Goal: Answer question/provide support: Answer question/provide support

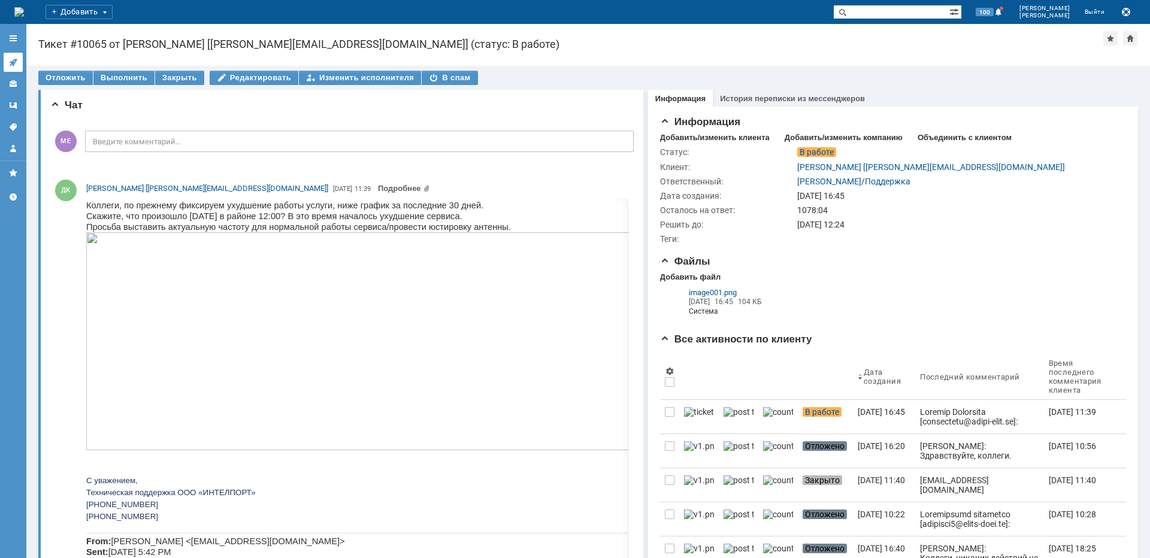
click at [17, 61] on icon at bounding box center [13, 63] width 10 height 10
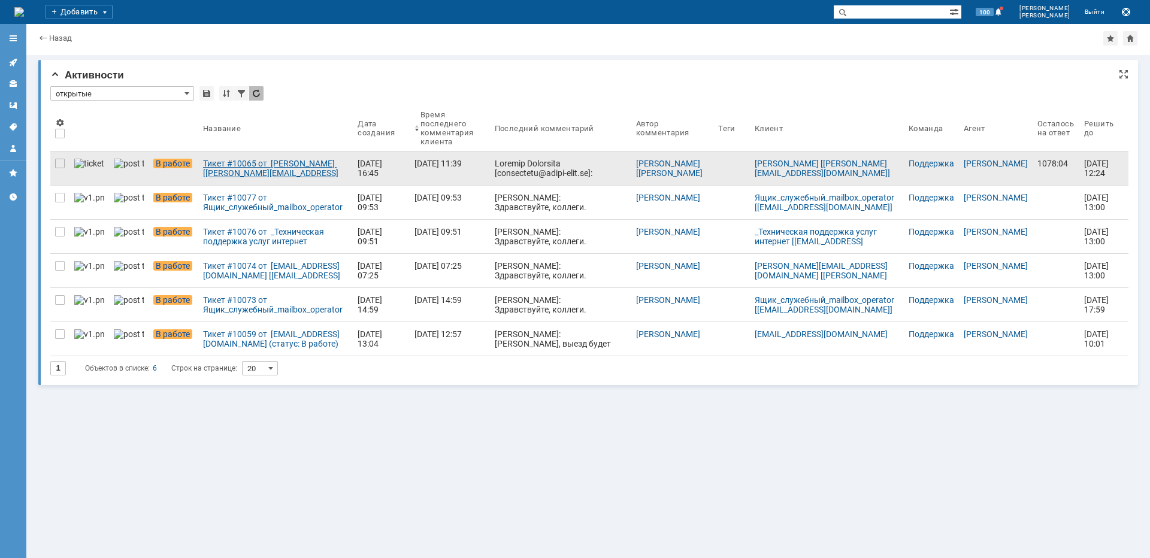
click at [203, 170] on div "Тикет #10065 от [PERSON_NAME] [[PERSON_NAME][EMAIL_ADDRESS][DOMAIN_NAME]] (стат…" at bounding box center [275, 168] width 145 height 19
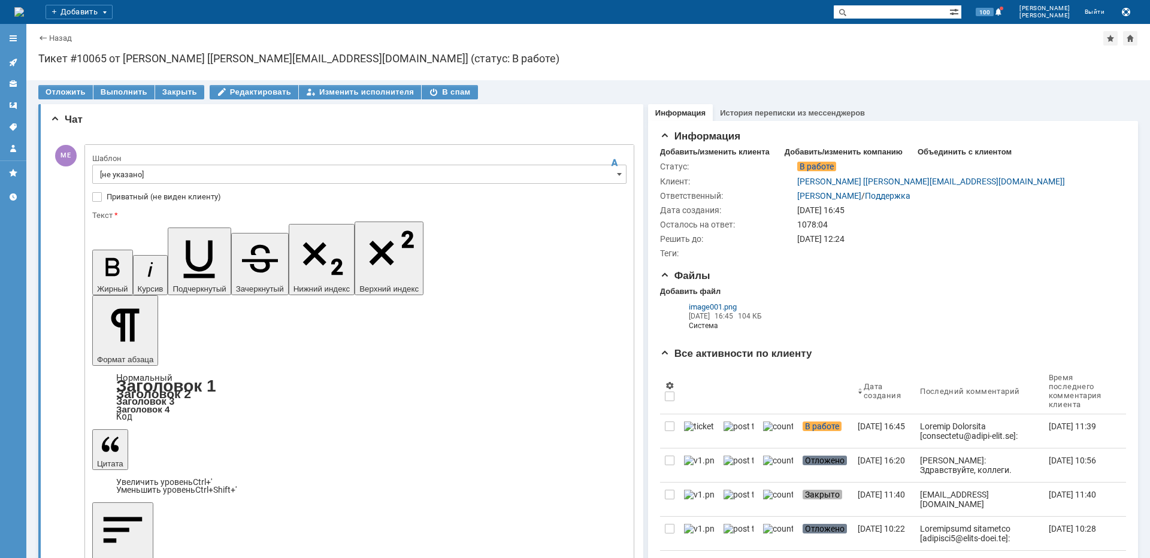
click at [131, 177] on input "[не указано]" at bounding box center [359, 174] width 534 height 19
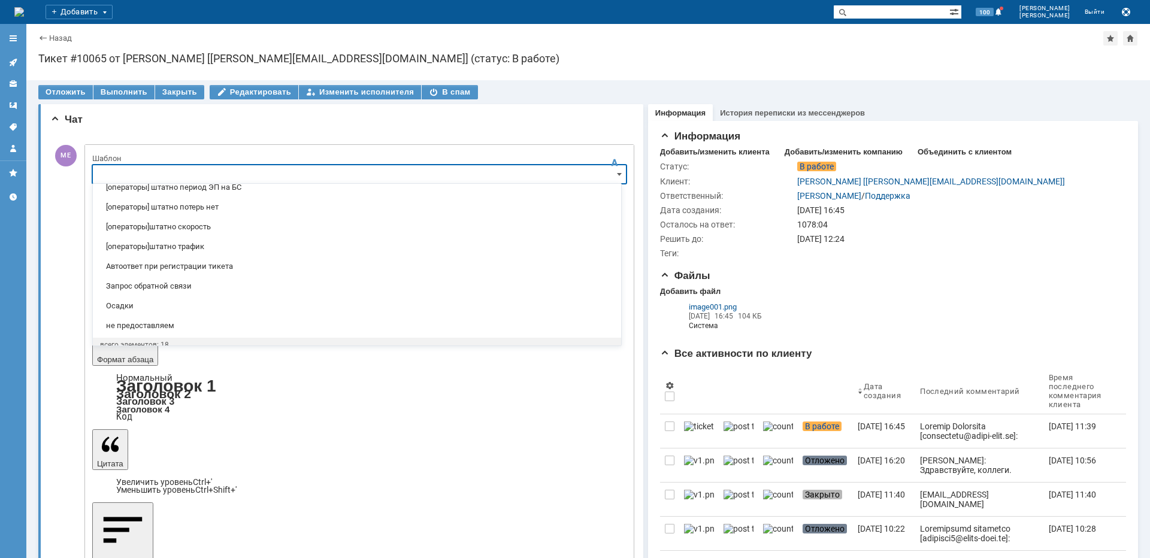
scroll to position [233, 0]
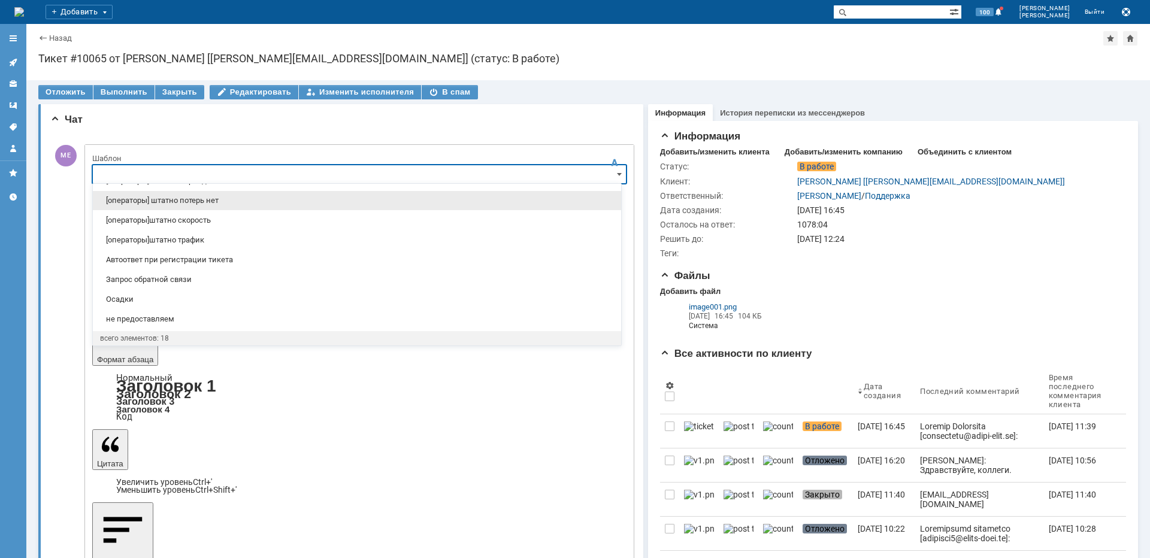
click at [216, 205] on span "[операторы] штатно потерь нет" at bounding box center [357, 201] width 514 height 10
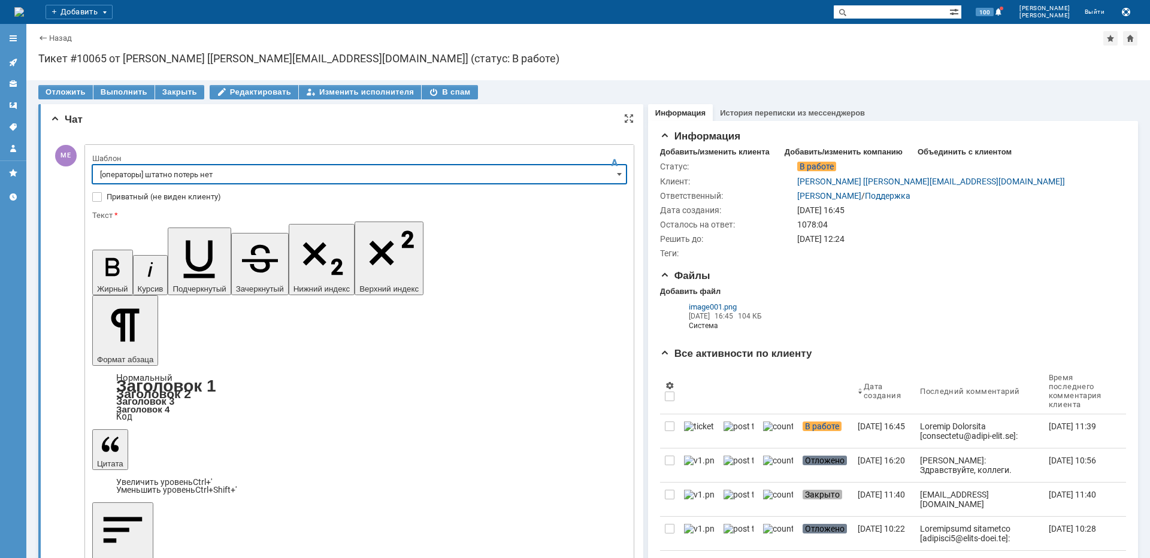
type input "[операторы] штатно потерь нет"
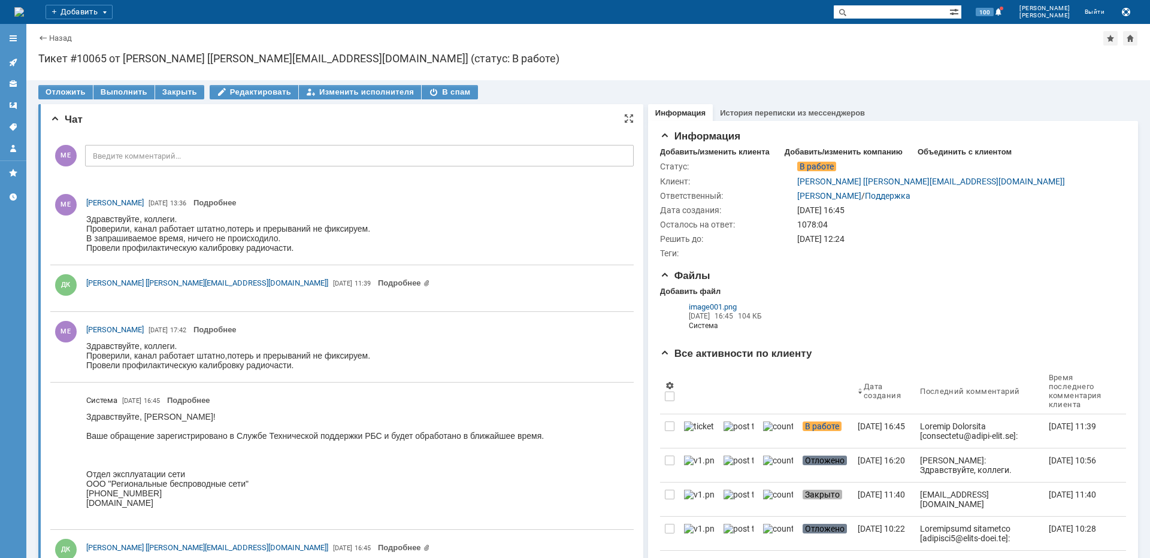
scroll to position [0, 0]
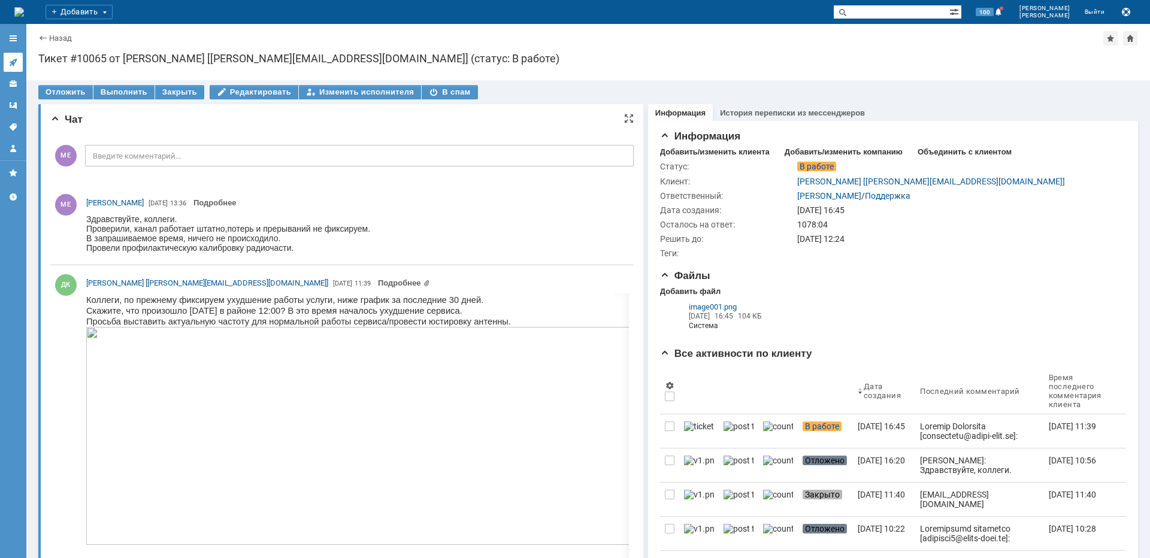
click at [18, 65] on link at bounding box center [13, 62] width 19 height 19
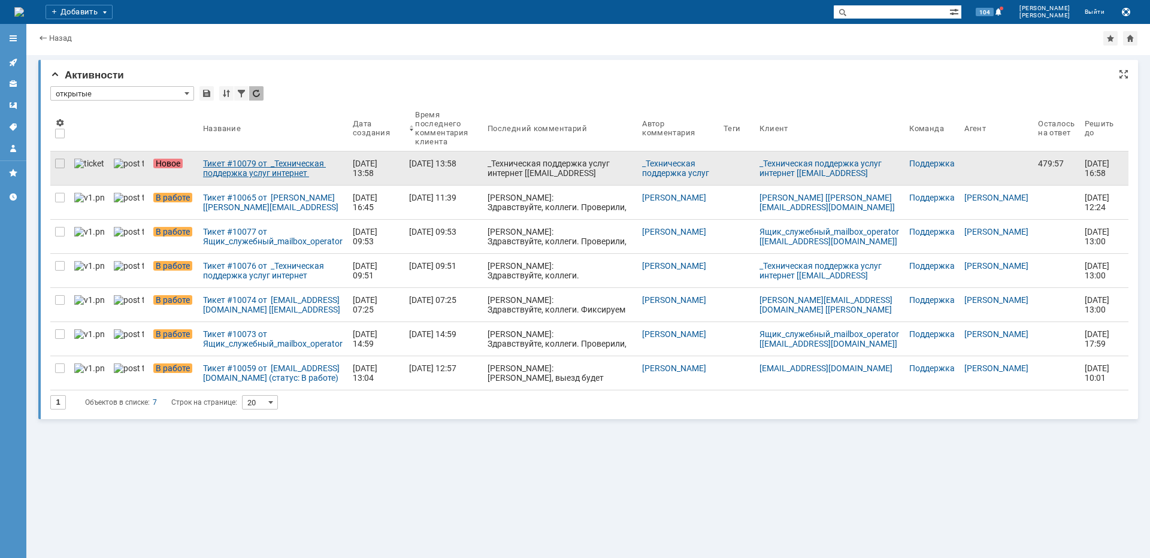
click at [253, 160] on div "Тикет #10079 от _Техническая поддержка услуг интернет [[EMAIL_ADDRESS][DOMAIN_N…" at bounding box center [273, 168] width 140 height 19
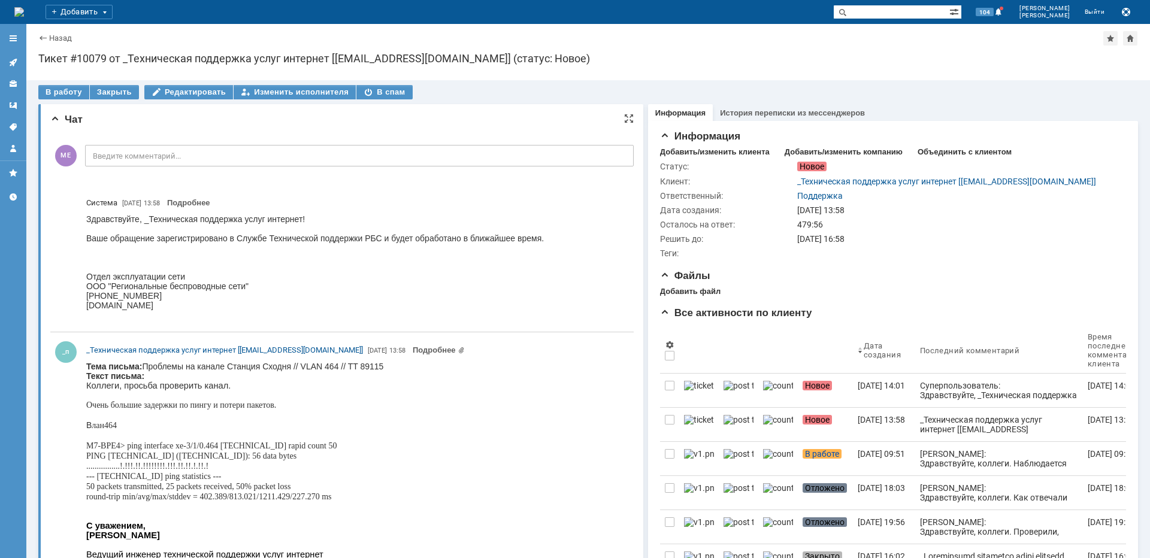
click at [278, 368] on body "Тема письма: Проблемы на канале Станция Сходня // VLAN 464 // TT 89115 Текст пи…" at bounding box center [234, 490] width 297 height 257
copy body "Сходня"
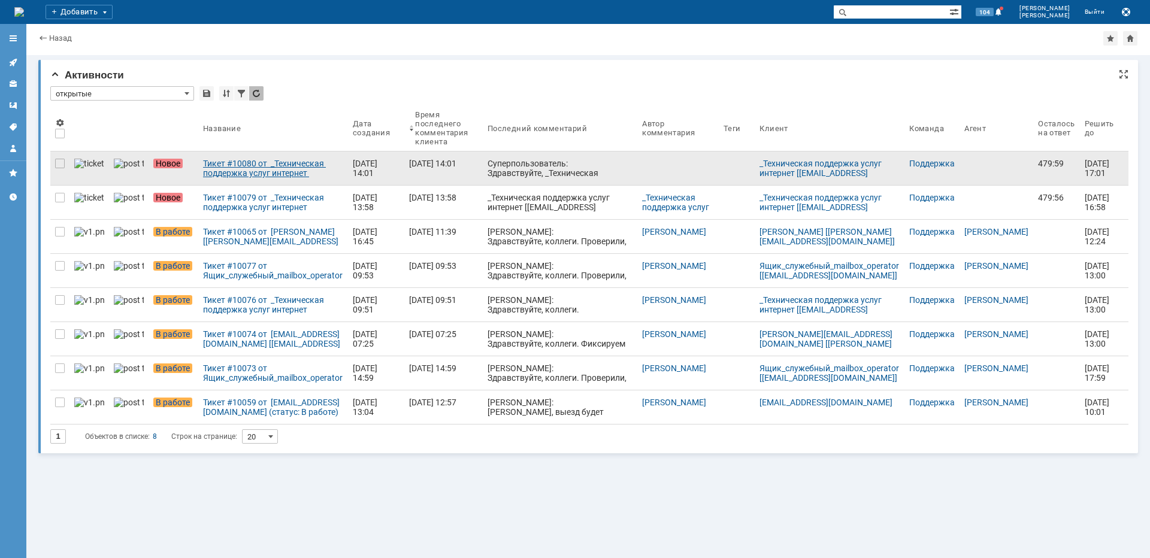
click at [254, 163] on div "Тикет #10080 от _Техническая поддержка услуг интернет [[EMAIL_ADDRESS][DOMAIN_N…" at bounding box center [273, 168] width 140 height 19
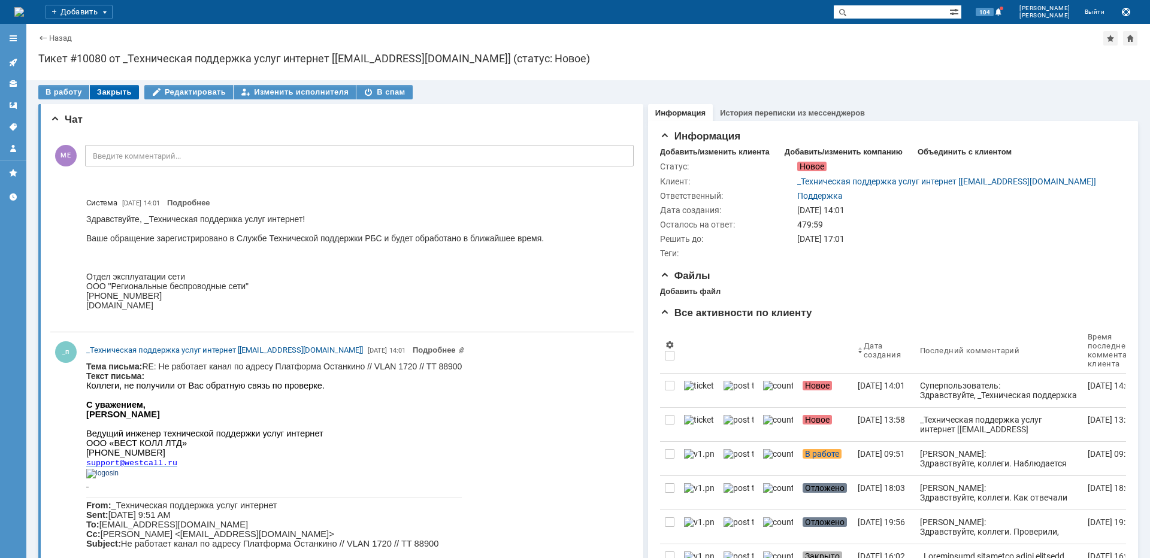
click at [98, 90] on div "Закрыть" at bounding box center [114, 92] width 49 height 14
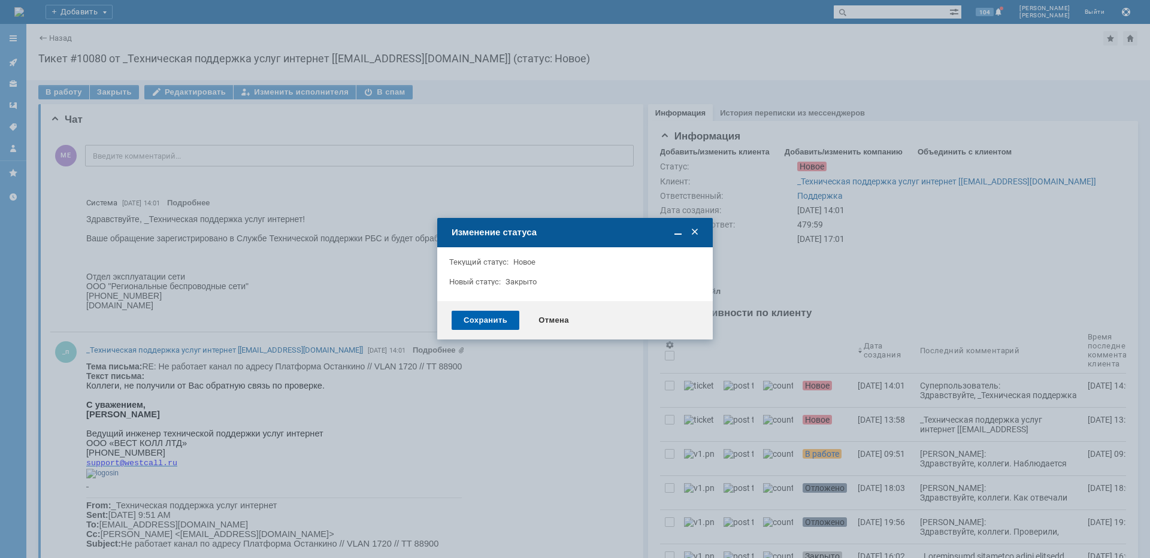
click at [502, 319] on div "Сохранить" at bounding box center [486, 320] width 68 height 19
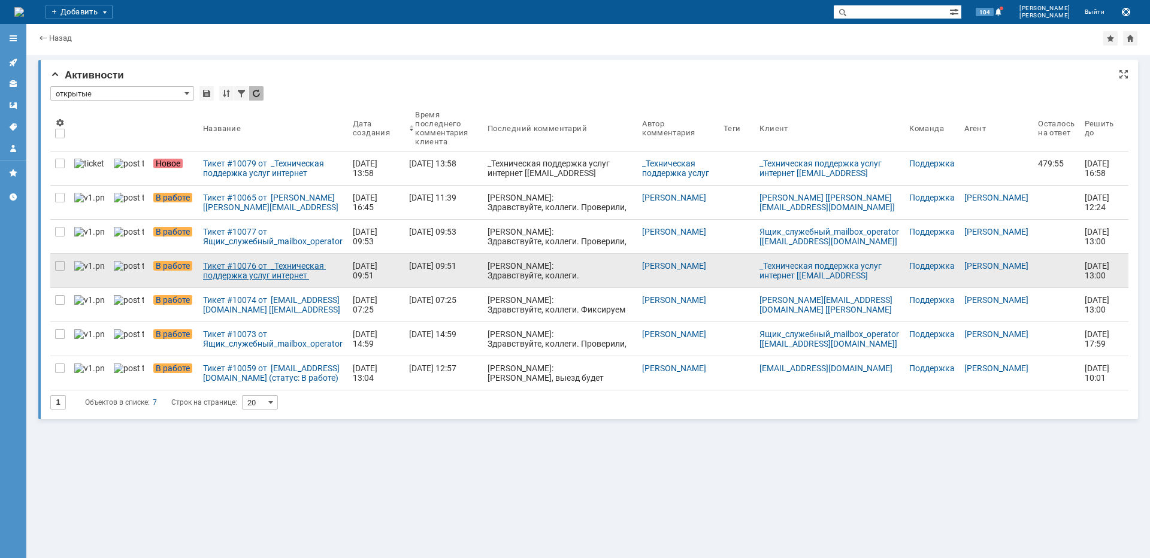
click at [292, 271] on div "Тикет #10076 от _Техническая поддержка услуг интернет [[EMAIL_ADDRESS][DOMAIN_N…" at bounding box center [273, 270] width 140 height 19
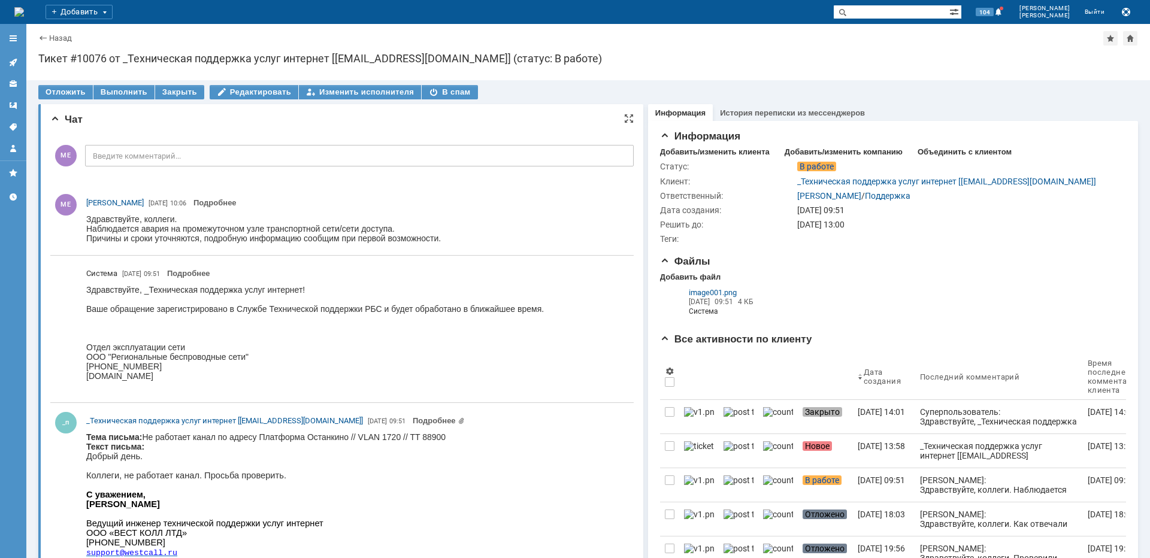
click at [340, 438] on body "Тема письма: Не работает канал по адресу Платформа Останкино // VLAN 1720 // TT…" at bounding box center [265, 510] width 359 height 155
copy body "Останкино"
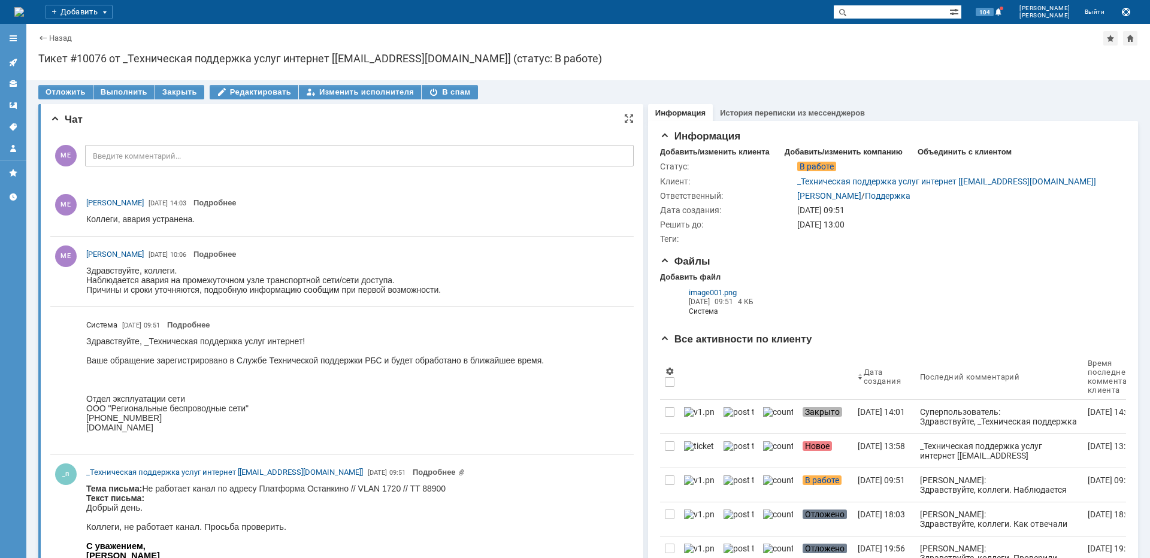
click at [43, 34] on div "Назад" at bounding box center [55, 38] width 34 height 9
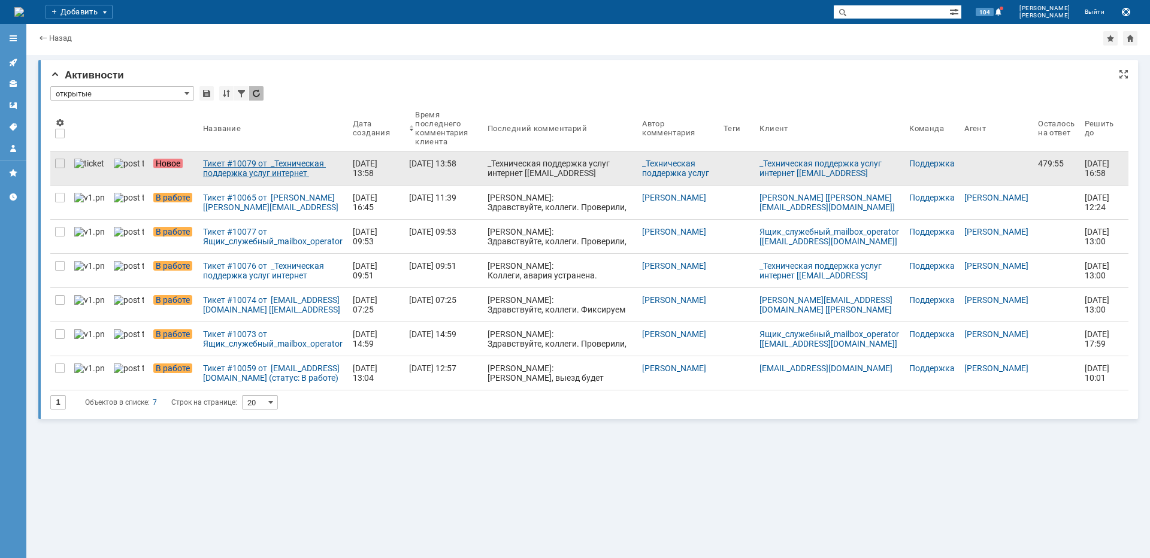
click at [227, 159] on div "Тикет #10079 от _Техническая поддержка услуг интернет [[EMAIL_ADDRESS][DOMAIN_N…" at bounding box center [273, 168] width 140 height 19
